Goal: Transaction & Acquisition: Purchase product/service

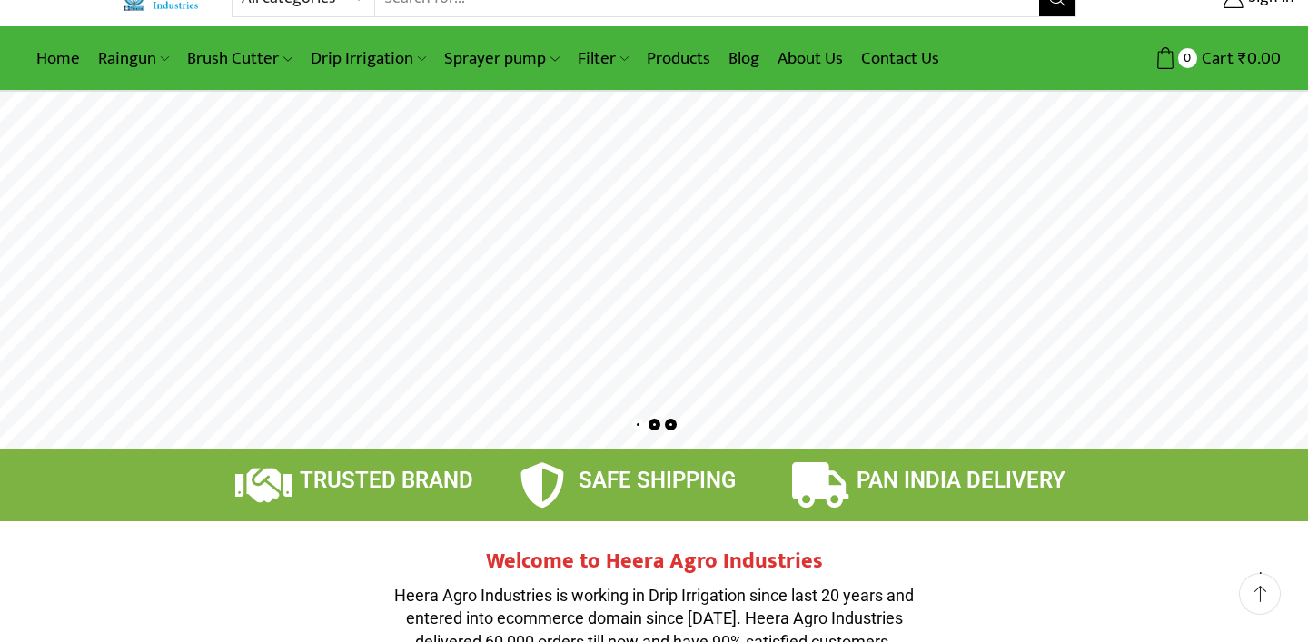
scroll to position [40, 0]
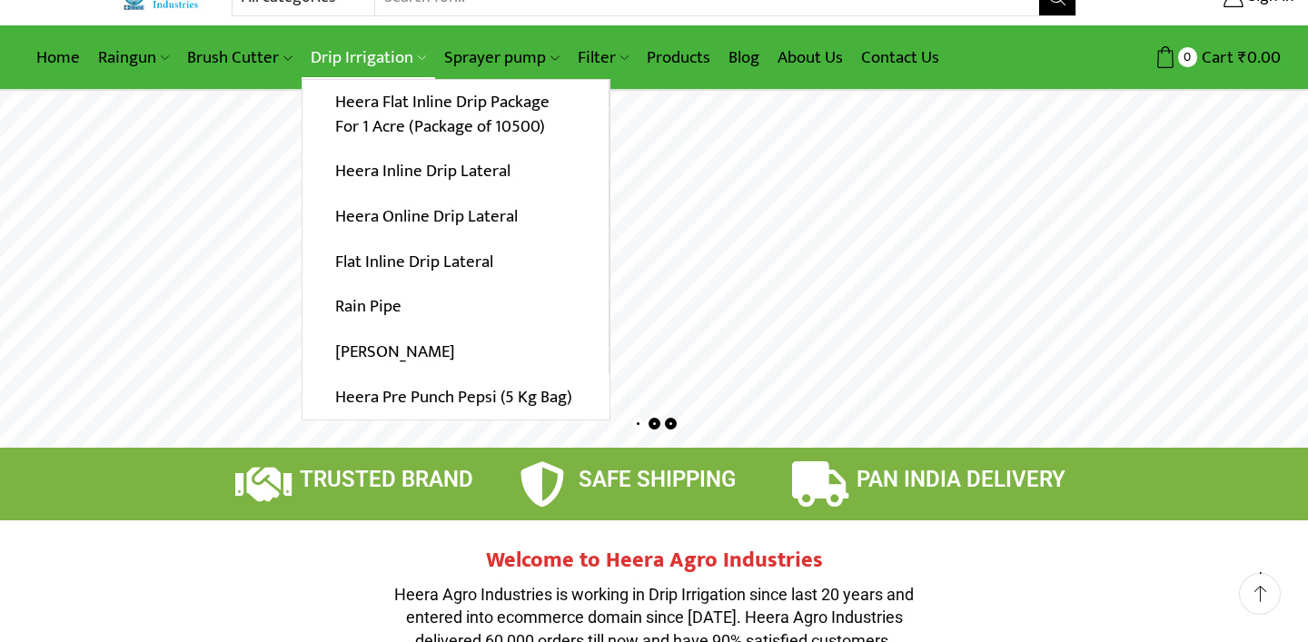
click at [405, 65] on link "Drip Irrigation" at bounding box center [369, 57] width 134 height 43
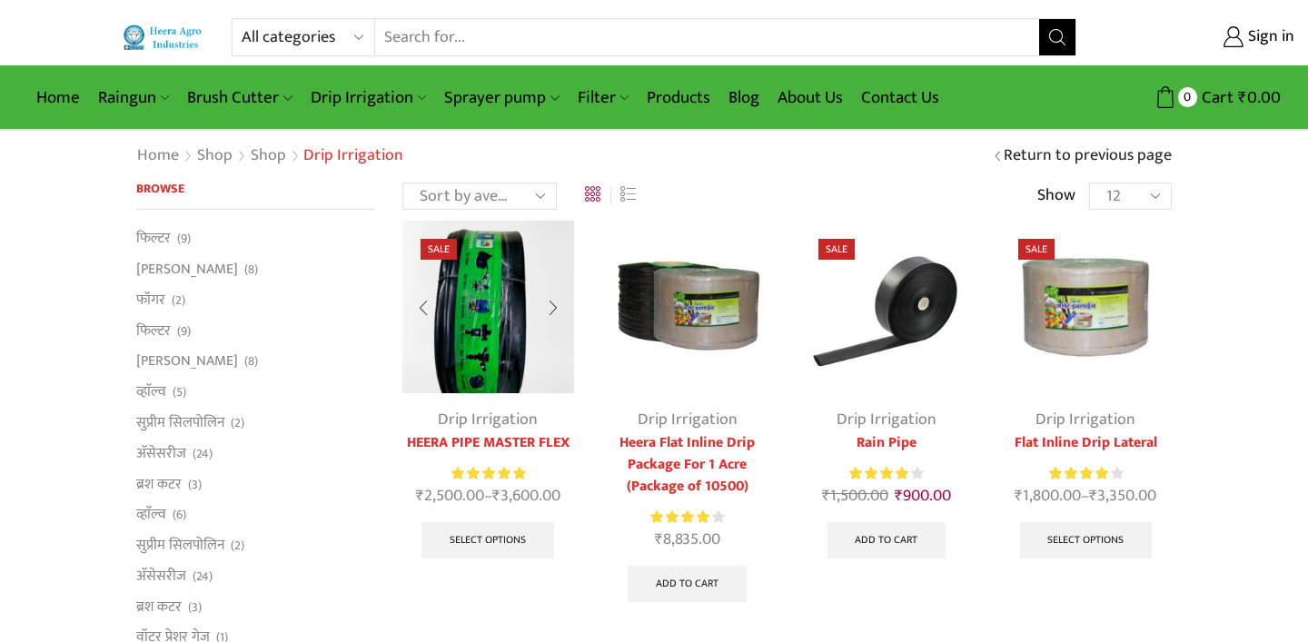
click at [504, 303] on img at bounding box center [489, 307] width 172 height 172
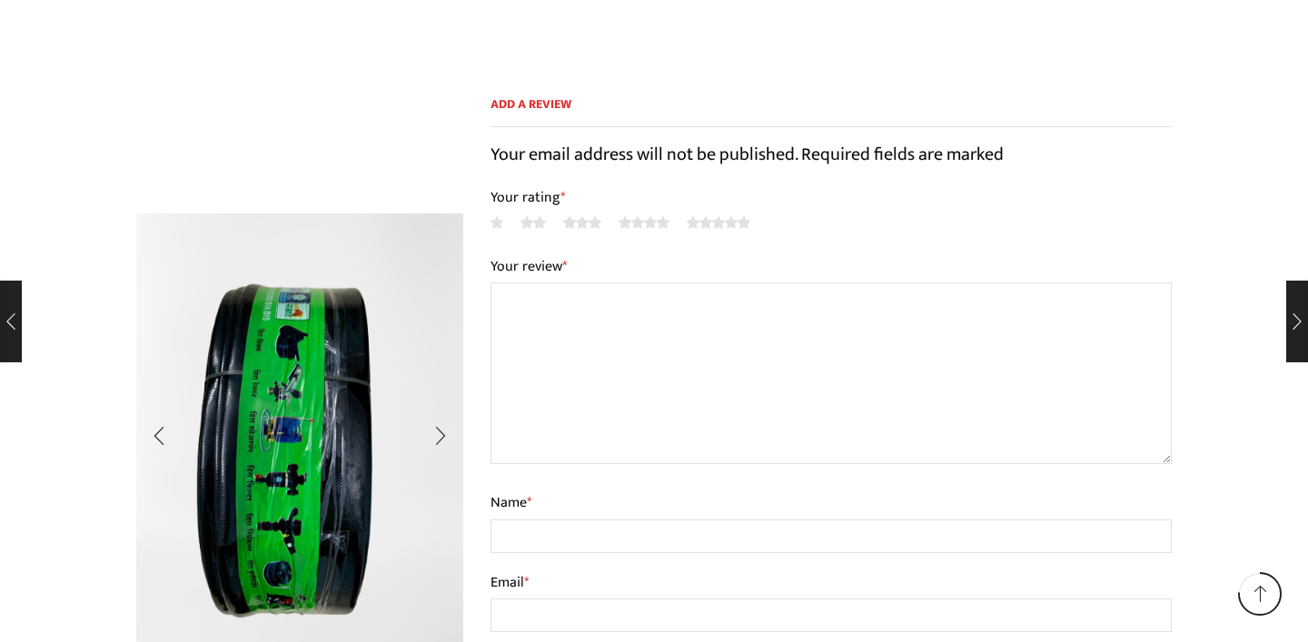
scroll to position [1447, 0]
